Goal: Navigation & Orientation: Find specific page/section

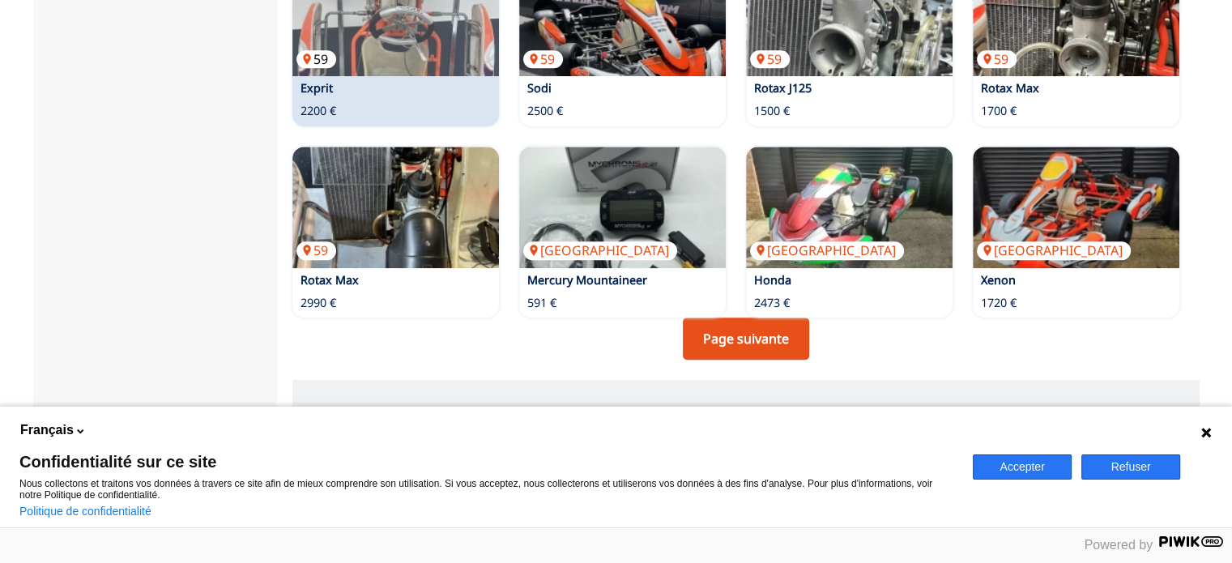
scroll to position [1296, 0]
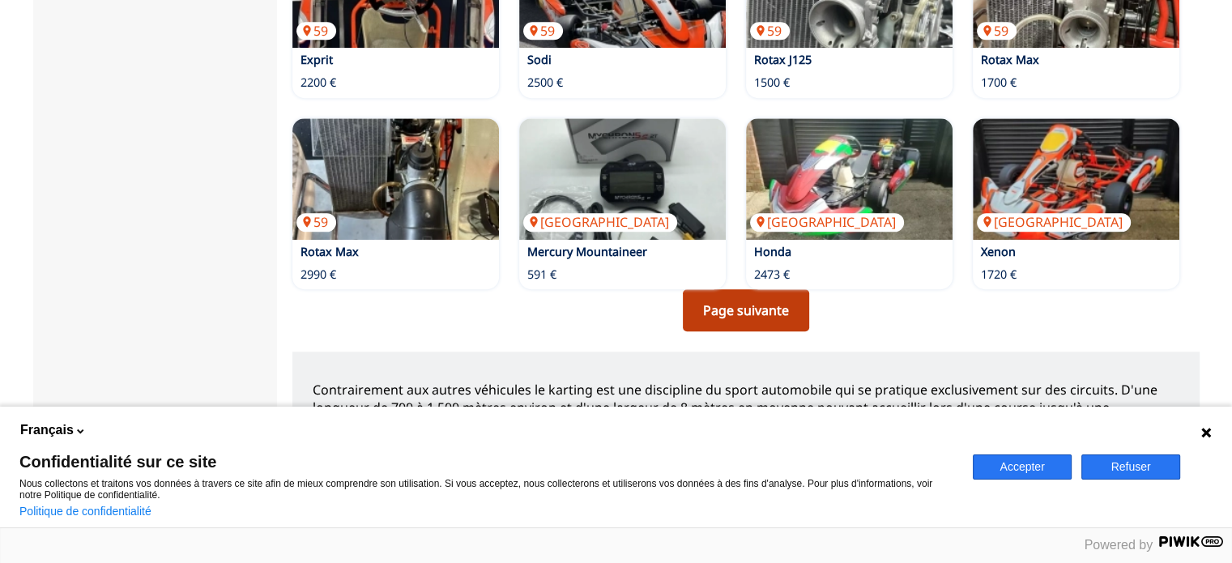
click at [705, 318] on link "Page suivante" at bounding box center [746, 310] width 126 height 42
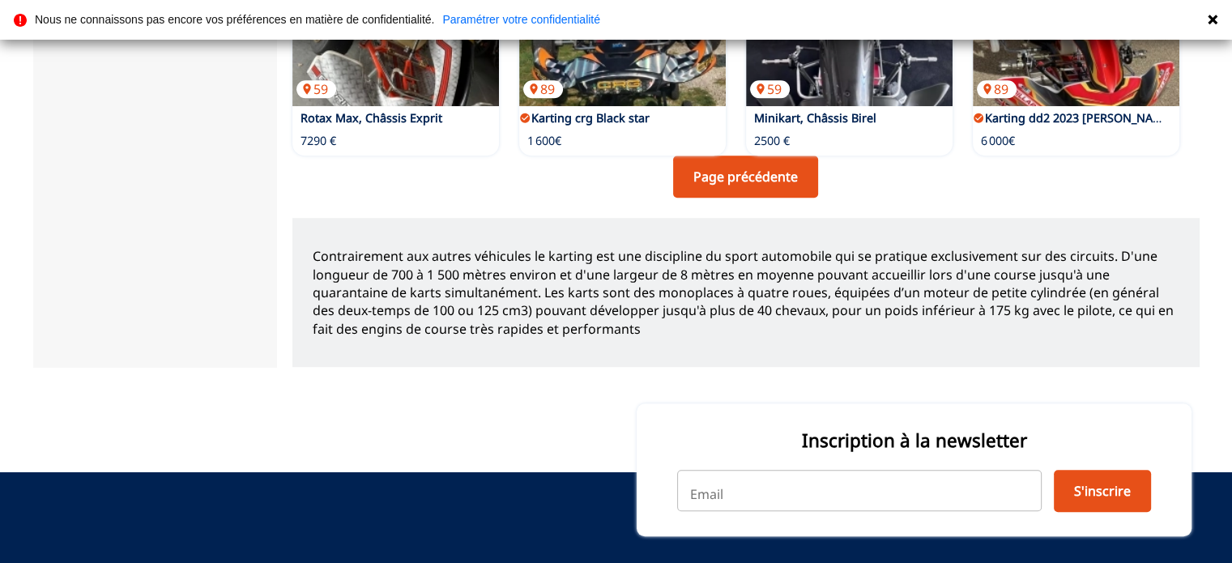
scroll to position [1053, 0]
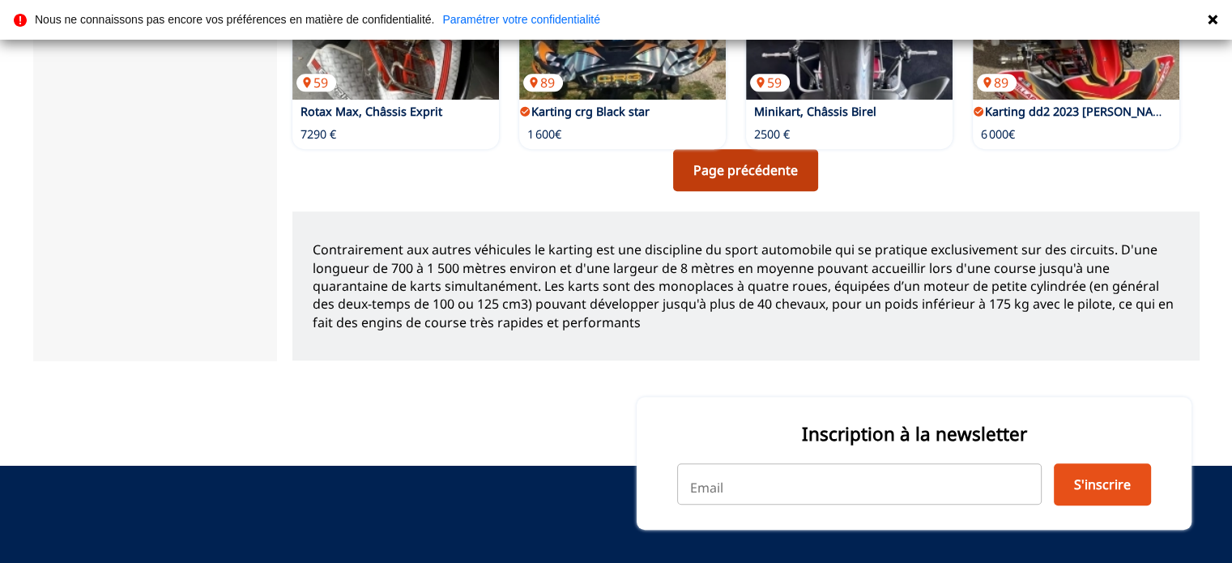
click at [762, 169] on link "Page précédente" at bounding box center [745, 170] width 145 height 42
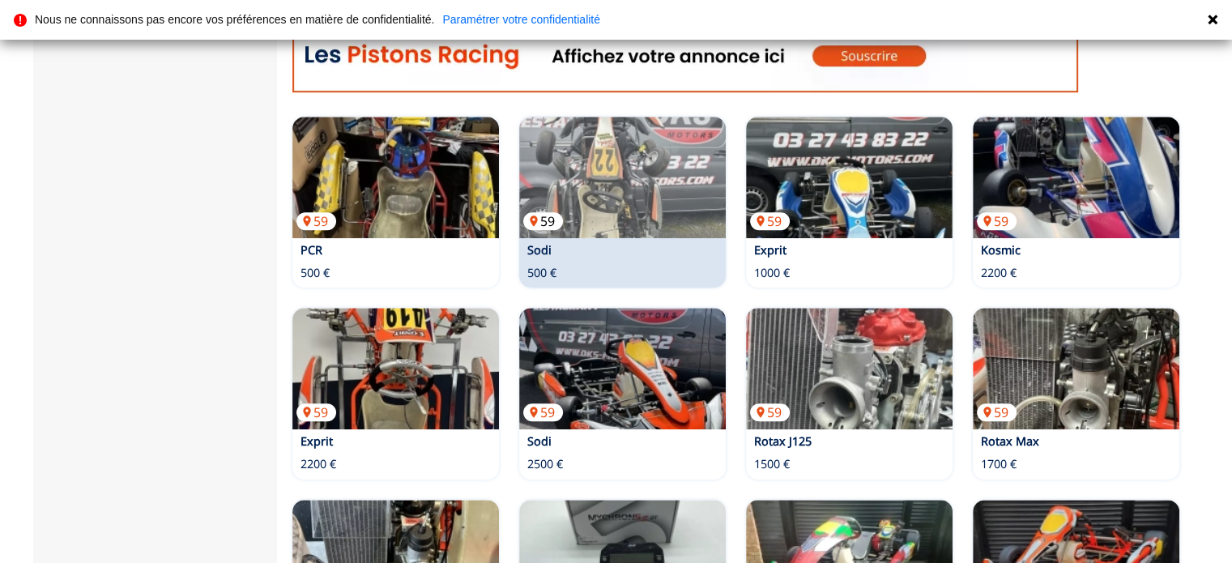
scroll to position [891, 0]
